Goal: Task Accomplishment & Management: Use online tool/utility

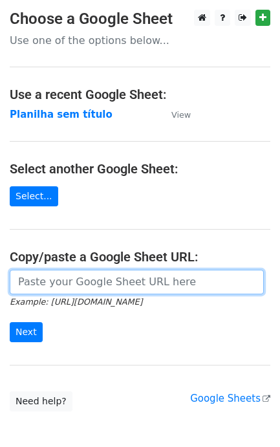
click at [68, 282] on input "url" at bounding box center [137, 281] width 254 height 25
paste input "[URL][DOMAIN_NAME]"
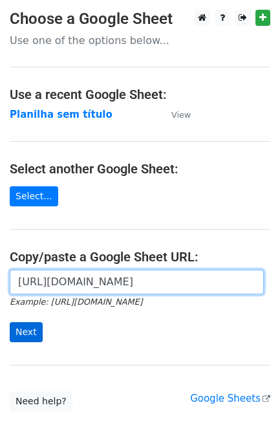
scroll to position [0, 284]
type input "[URL][DOMAIN_NAME]"
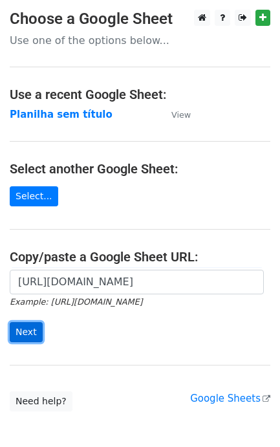
click at [31, 330] on input "Next" at bounding box center [26, 332] width 33 height 20
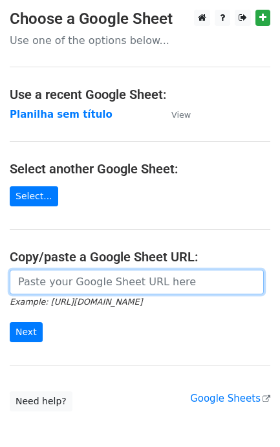
click at [97, 283] on input "url" at bounding box center [137, 281] width 254 height 25
paste input "[URL][DOMAIN_NAME]"
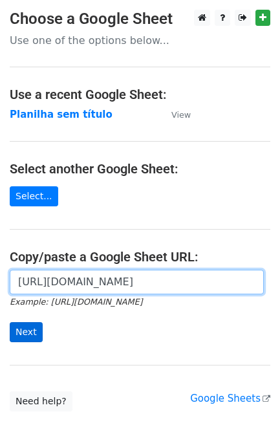
type input "[URL][DOMAIN_NAME]"
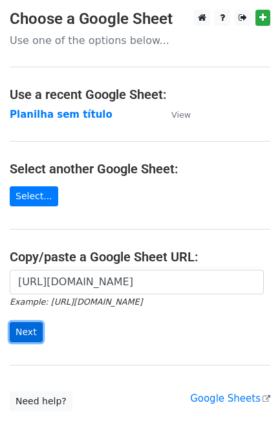
click at [32, 331] on input "Next" at bounding box center [26, 332] width 33 height 20
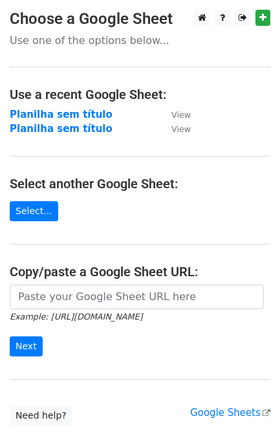
click at [68, 295] on input "url" at bounding box center [137, 296] width 254 height 25
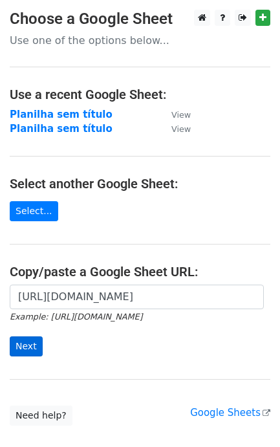
scroll to position [0, 284]
type input "[URL][DOMAIN_NAME]"
click at [24, 341] on input "Next" at bounding box center [26, 346] width 33 height 20
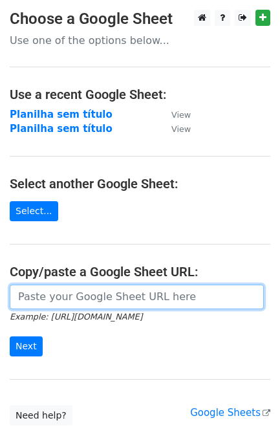
click at [50, 299] on input "url" at bounding box center [137, 296] width 254 height 25
paste input "[URL][DOMAIN_NAME]"
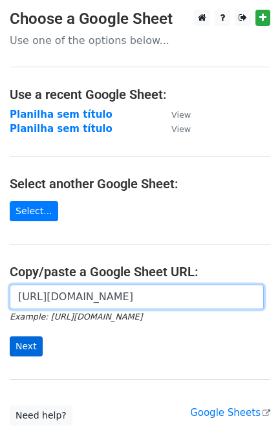
type input "[URL][DOMAIN_NAME]"
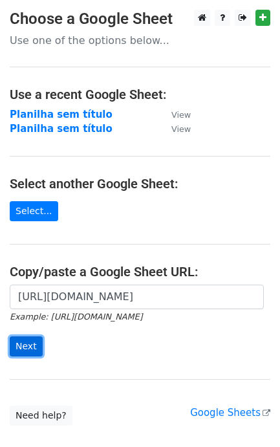
click at [37, 356] on input "Next" at bounding box center [26, 346] width 33 height 20
